Goal: Check status

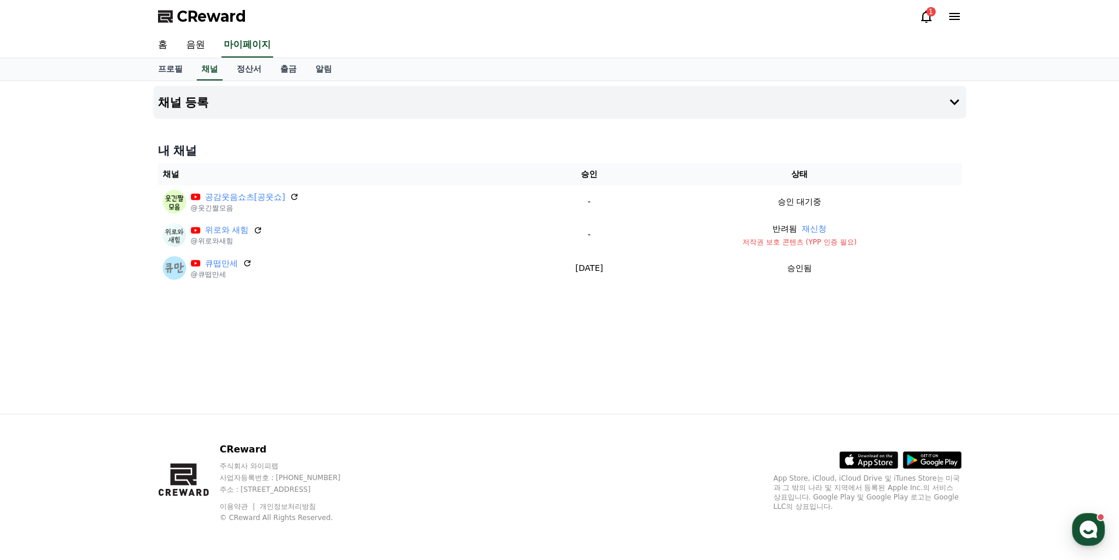
click at [929, 16] on div "1" at bounding box center [930, 11] width 9 height 9
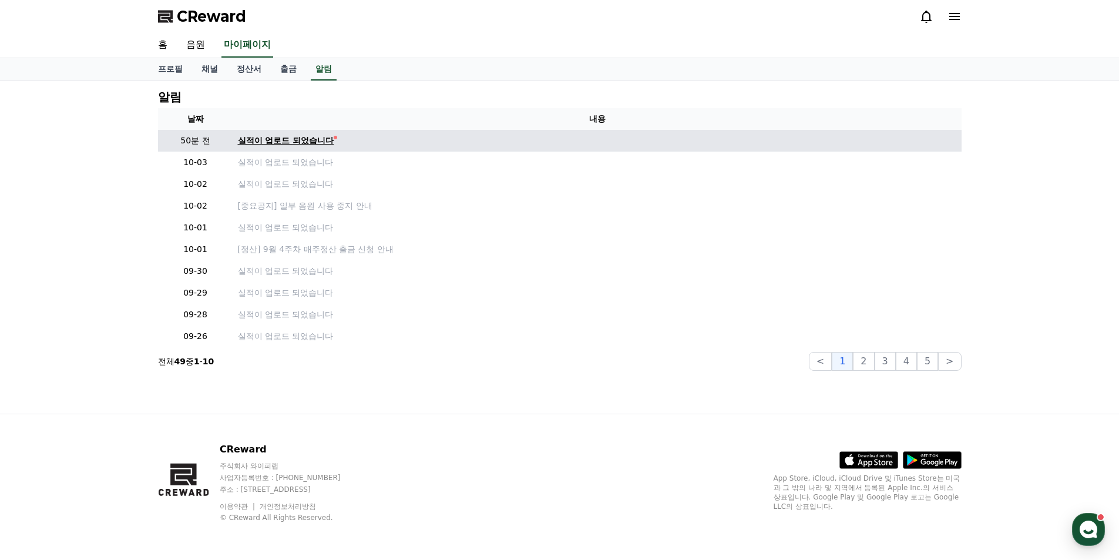
click at [326, 139] on div "실적이 업로드 되었습니다" at bounding box center [286, 141] width 96 height 12
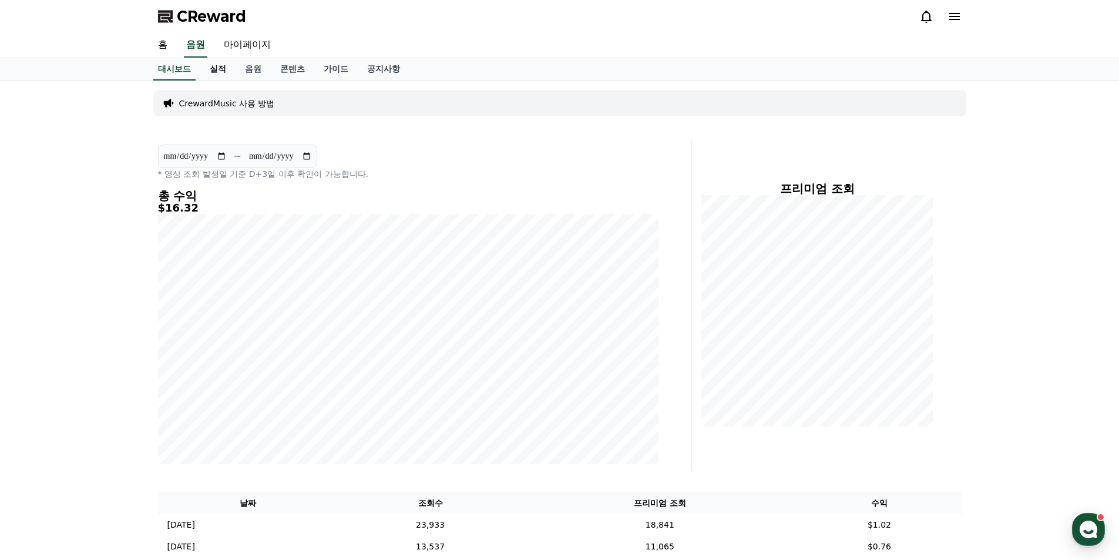
click at [217, 69] on link "실적" at bounding box center [217, 69] width 35 height 22
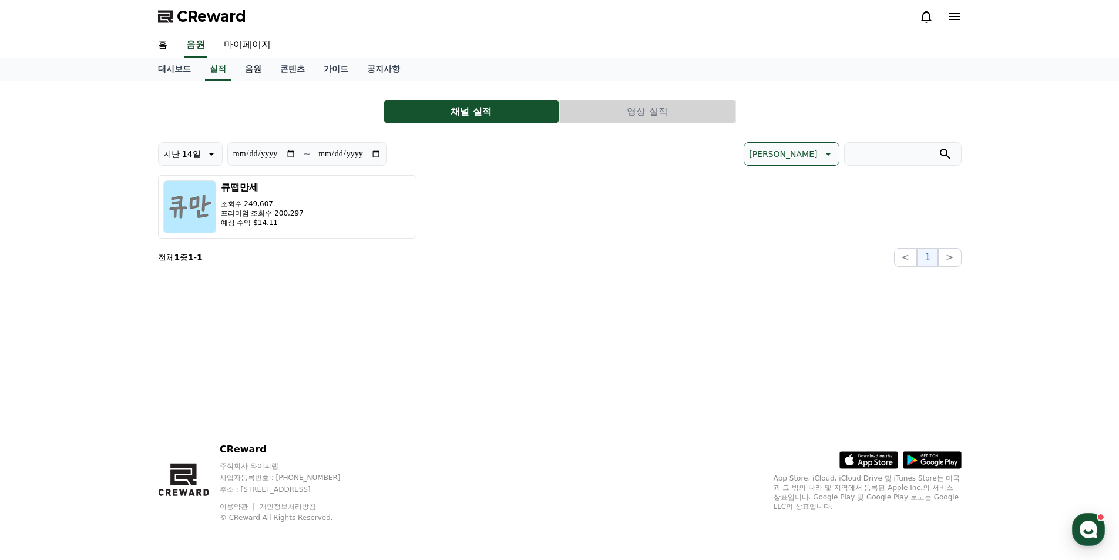
click at [264, 70] on link "음원" at bounding box center [253, 69] width 35 height 22
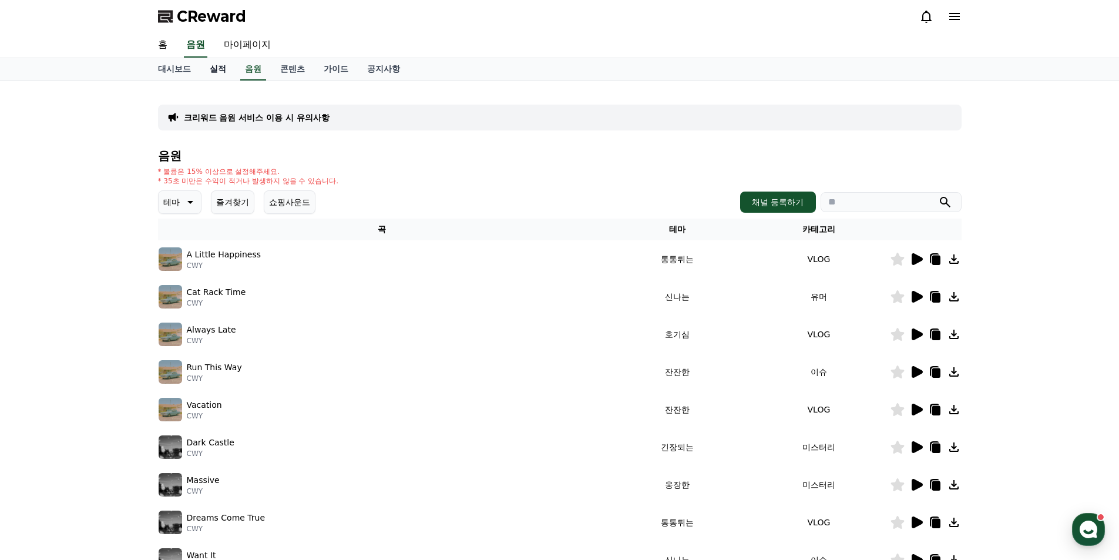
click at [213, 70] on link "실적" at bounding box center [217, 69] width 35 height 22
